Goal: Task Accomplishment & Management: Manage account settings

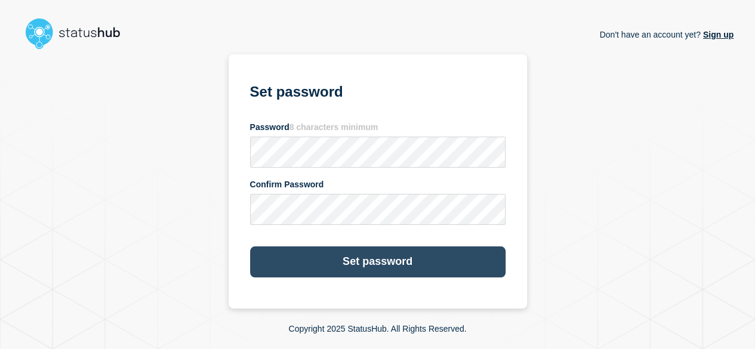
click at [390, 264] on button "Set password" at bounding box center [377, 262] width 255 height 31
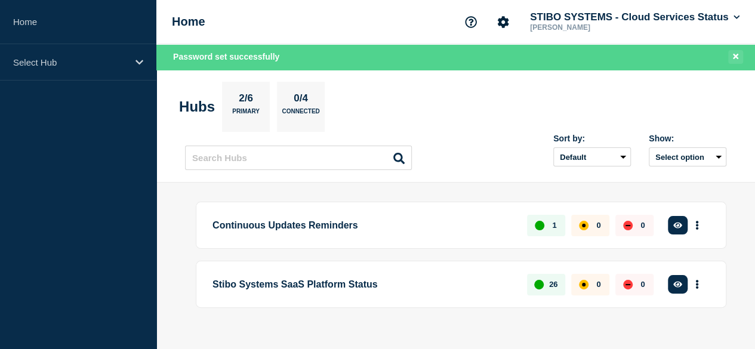
click at [735, 57] on icon "Close banner" at bounding box center [735, 56] width 5 height 5
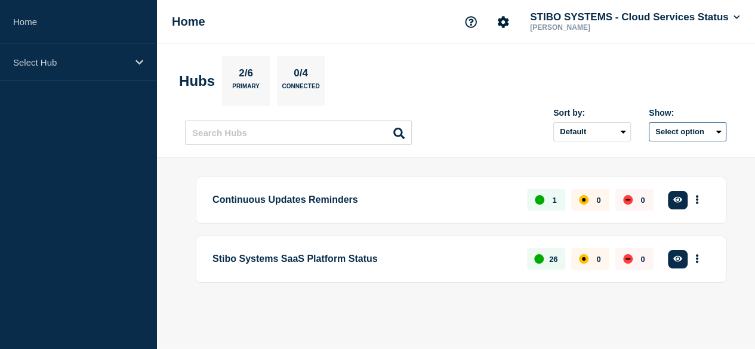
click at [676, 127] on button "Select option" at bounding box center [688, 131] width 78 height 19
click at [657, 53] on header "Hubs 2/6 Primary 0/4 Connected Sort by: Default Last added Last updated Most ac…" at bounding box center [455, 100] width 599 height 113
click at [596, 132] on select "Default Last added Last updated Most active A-Z" at bounding box center [592, 131] width 78 height 19
click at [0, 0] on button "See overview" at bounding box center [0, 0] width 0 height 0
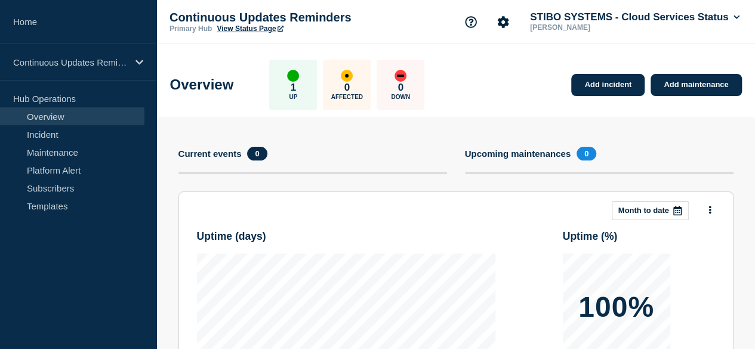
click at [260, 29] on link "View Status Page" at bounding box center [250, 28] width 66 height 8
click at [44, 152] on link "Maintenance" at bounding box center [72, 152] width 144 height 18
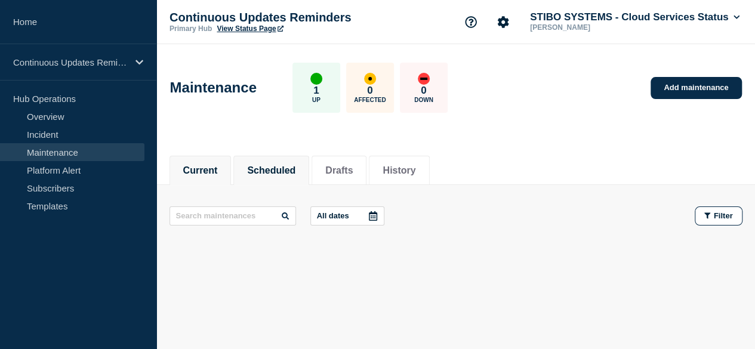
click at [287, 168] on button "Scheduled" at bounding box center [271, 170] width 48 height 11
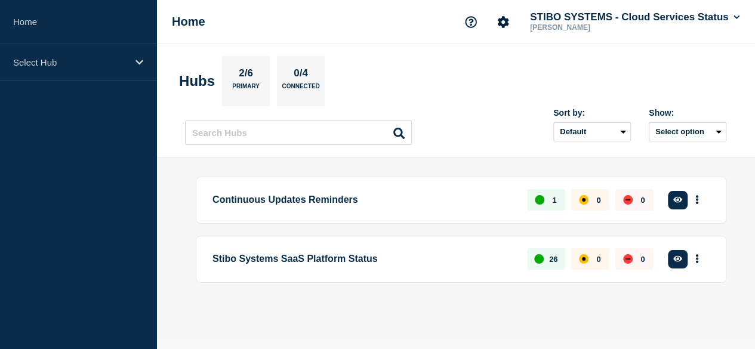
scroll to position [13, 0]
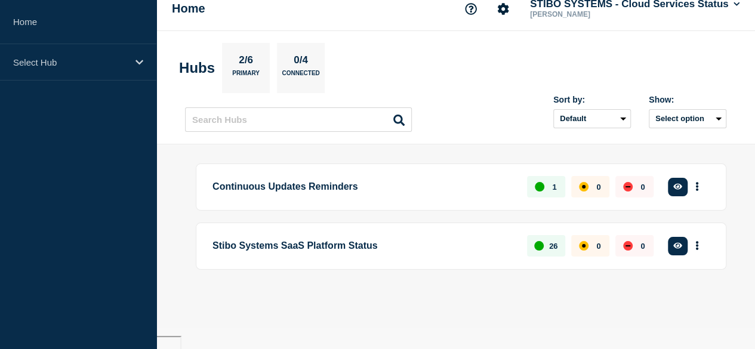
click at [0, 0] on button "See overview" at bounding box center [0, 0] width 0 height 0
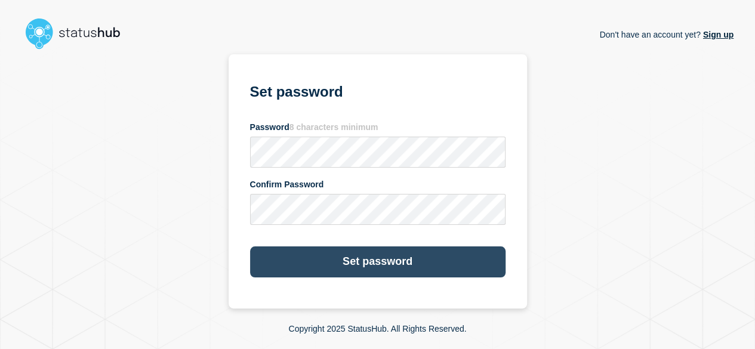
click at [269, 260] on button "Set password" at bounding box center [377, 262] width 255 height 31
